Goal: Task Accomplishment & Management: Manage account settings

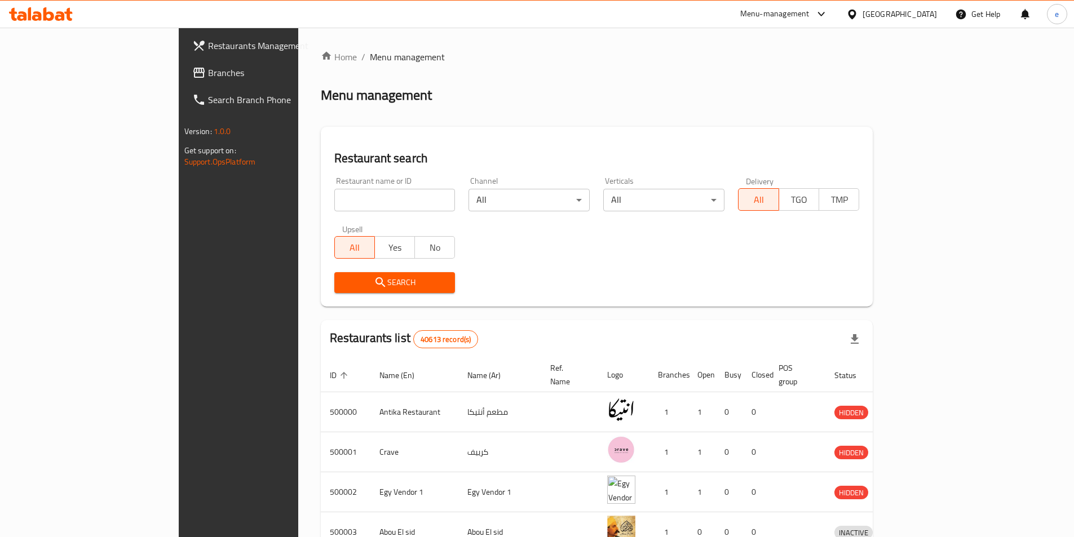
click at [192, 68] on icon at bounding box center [199, 73] width 14 height 14
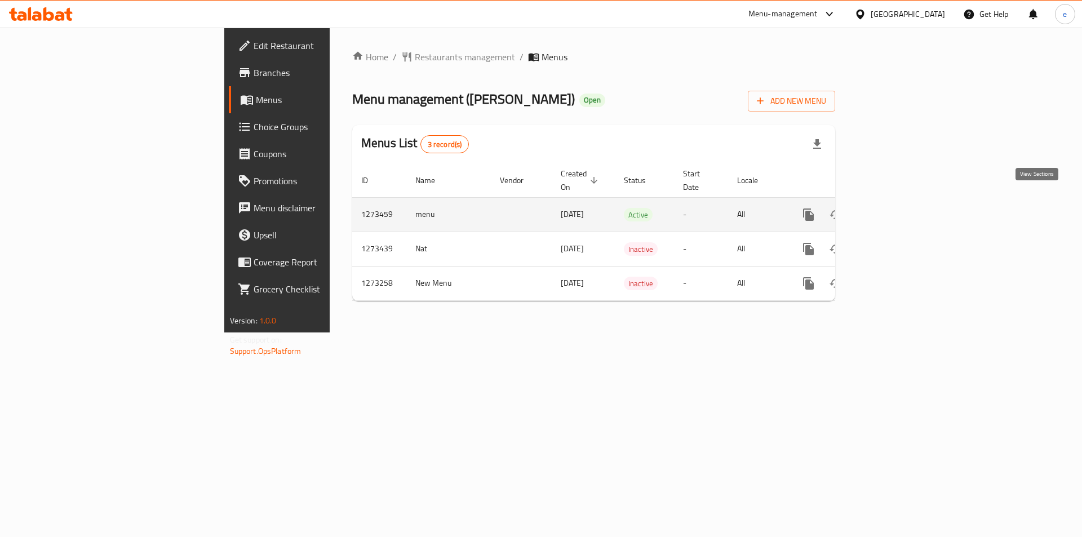
click at [895, 210] on icon "enhanced table" at bounding box center [890, 215] width 10 height 10
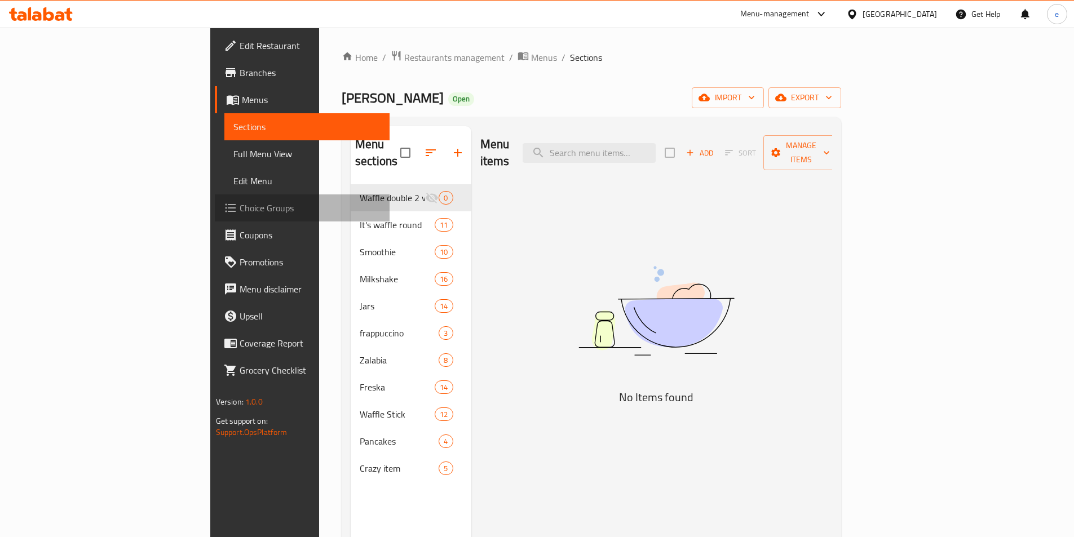
click at [240, 211] on span "Choice Groups" at bounding box center [310, 208] width 141 height 14
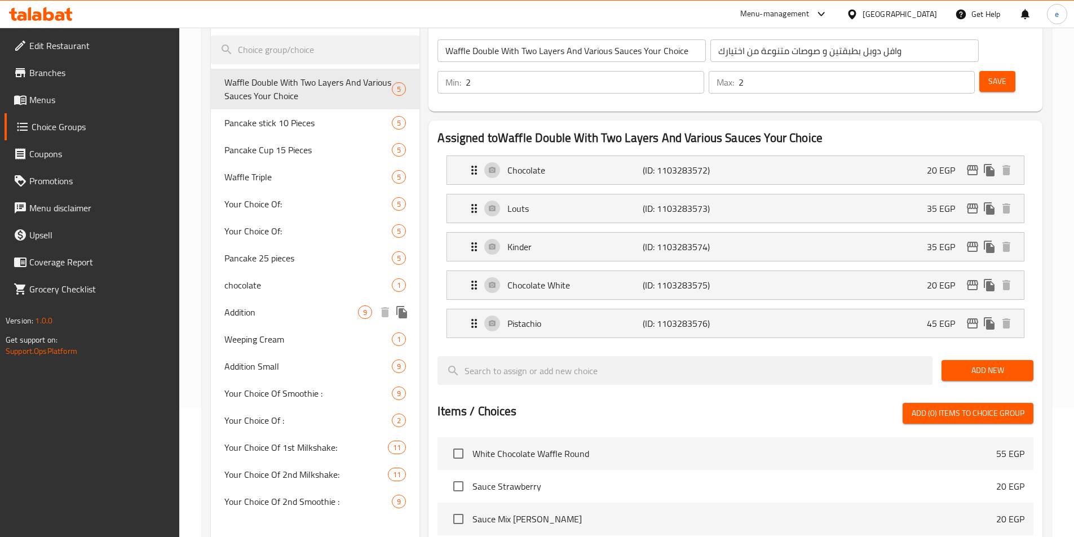
scroll to position [169, 0]
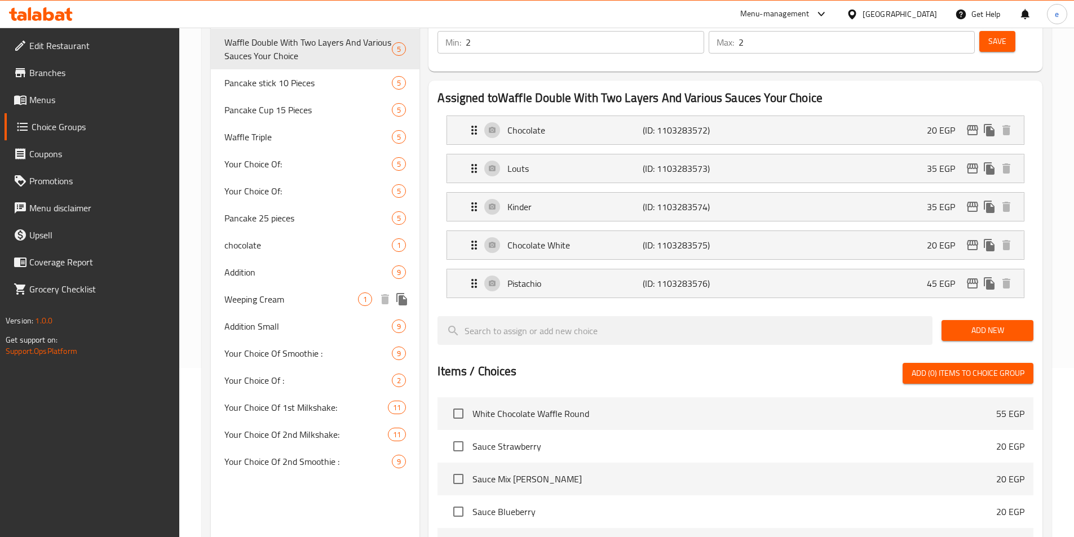
click at [273, 301] on span "Weeping Cream" at bounding box center [291, 299] width 134 height 14
type input "Weeping Cream"
type input "كريم شانتية"
type input "0"
type input "1"
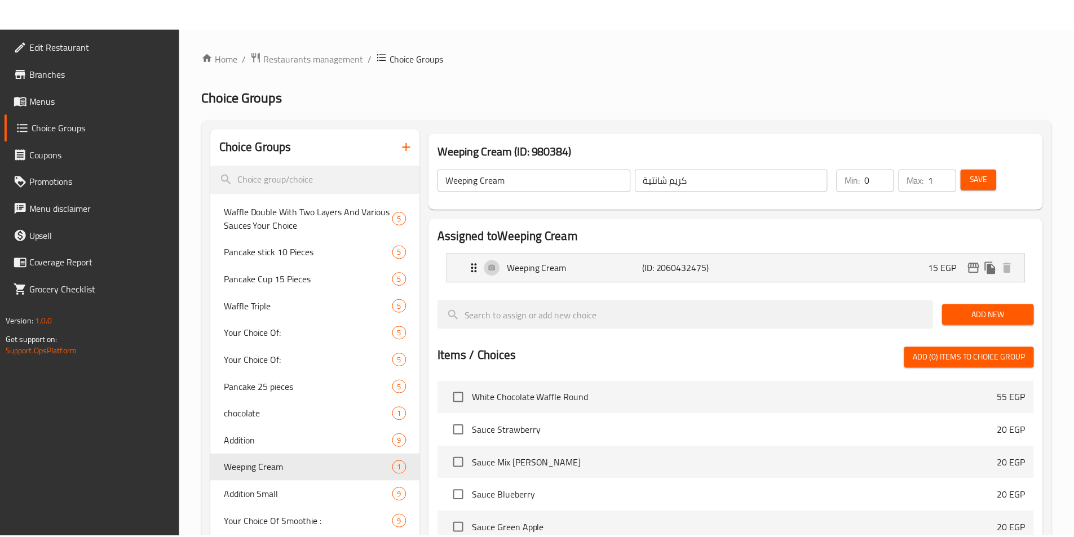
scroll to position [286, 0]
